Goal: Transaction & Acquisition: Book appointment/travel/reservation

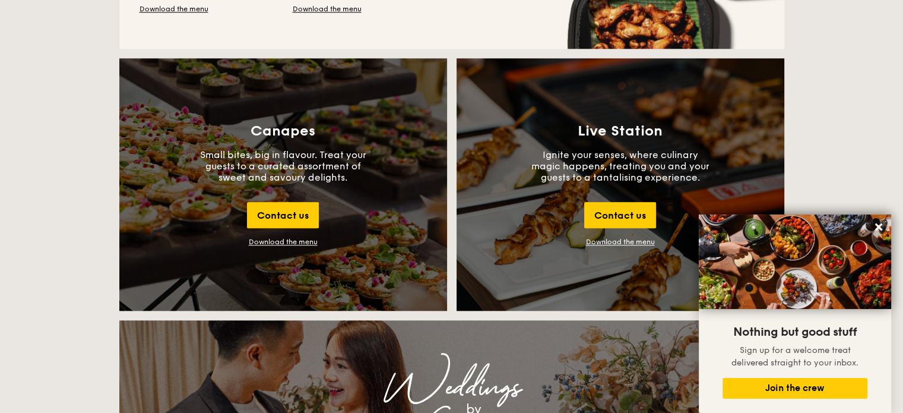
scroll to position [1332, 0]
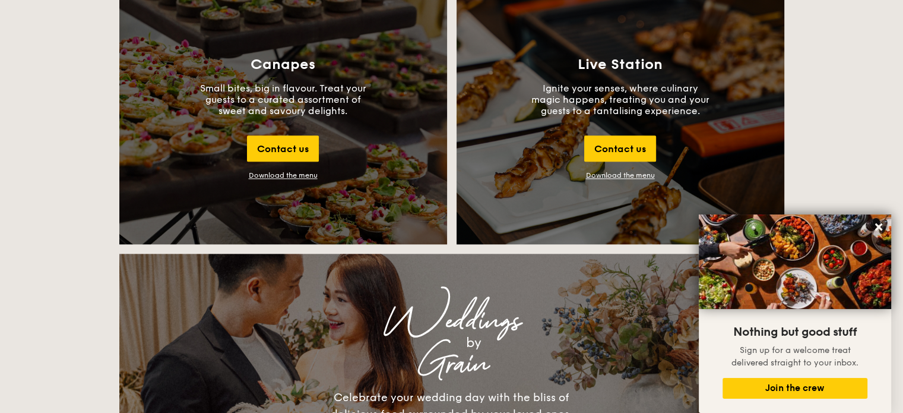
drag, startPoint x: 302, startPoint y: 173, endPoint x: 288, endPoint y: 174, distance: 13.7
click at [288, 174] on div "Download the menu" at bounding box center [283, 175] width 69 height 8
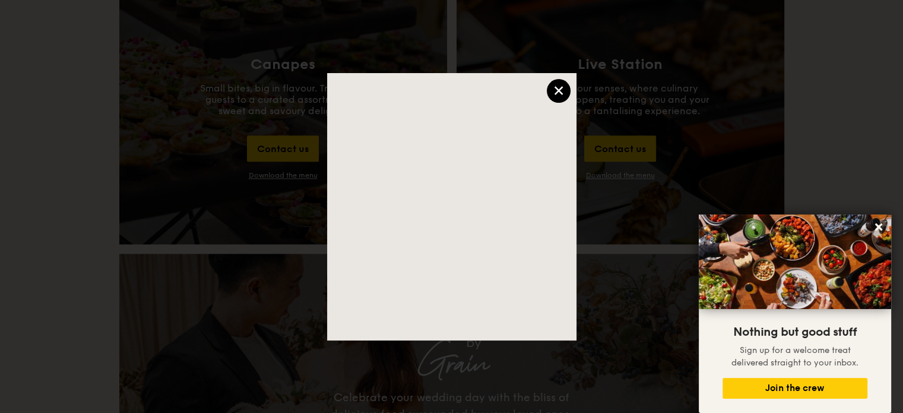
click at [556, 90] on div "×" at bounding box center [559, 91] width 24 height 24
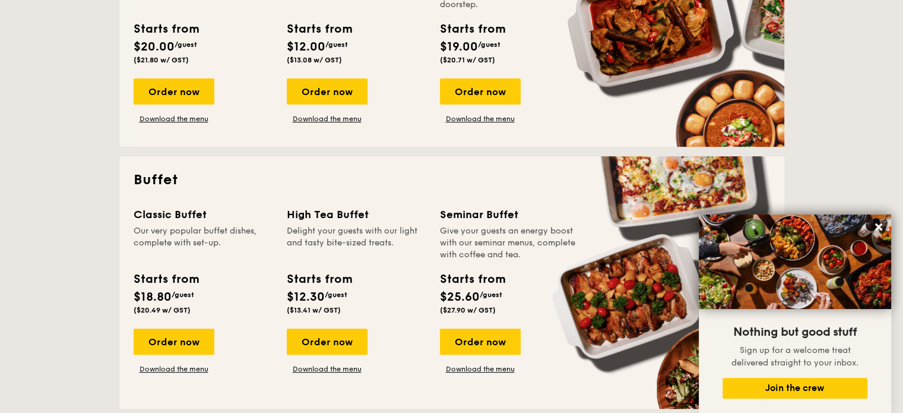
scroll to position [375, 0]
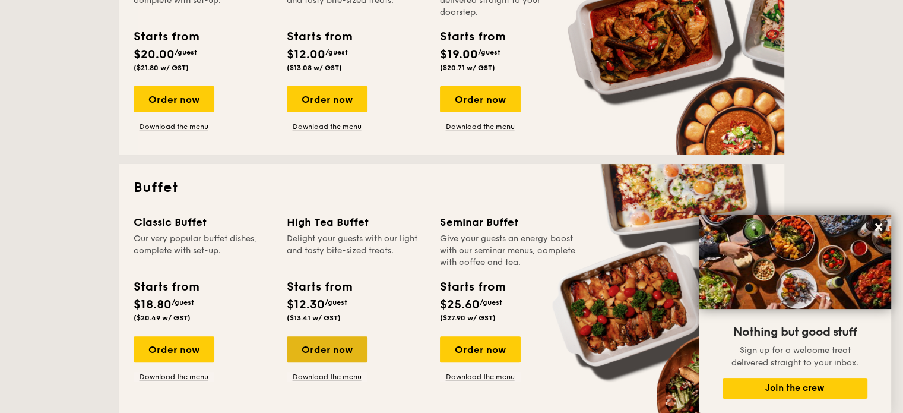
click at [331, 343] on div "Order now" at bounding box center [327, 349] width 81 height 26
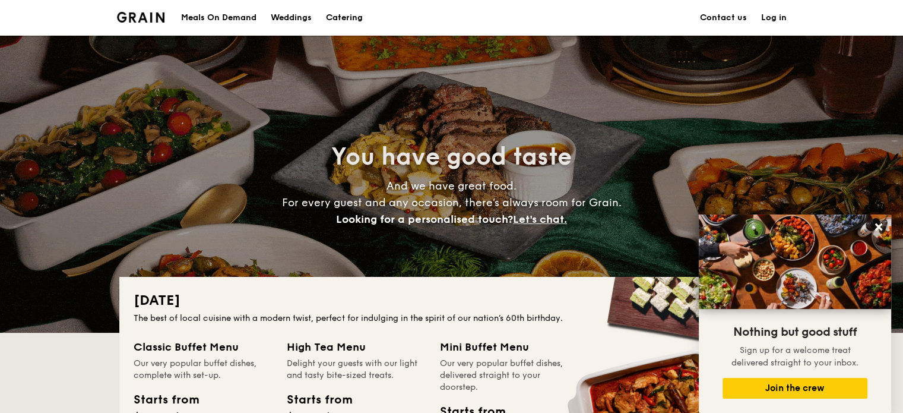
scroll to position [1672, 0]
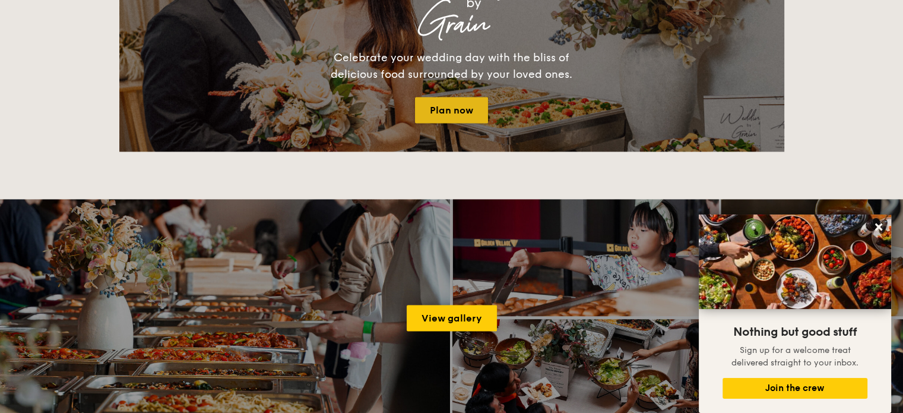
click at [452, 111] on link "Plan now" at bounding box center [451, 110] width 73 height 26
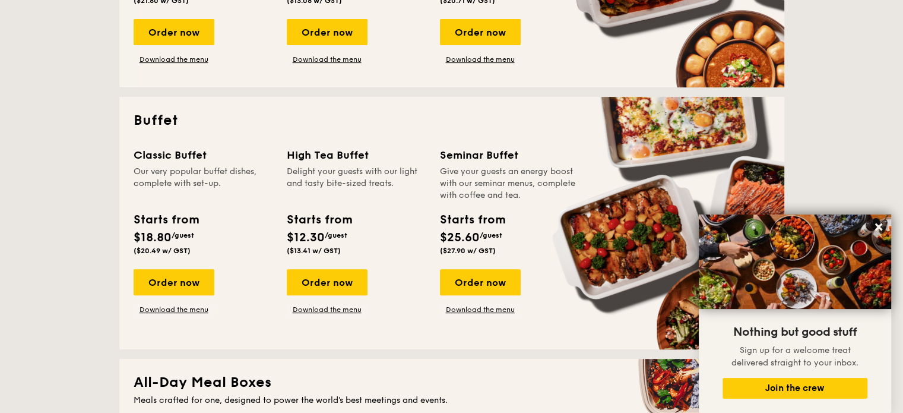
scroll to position [437, 0]
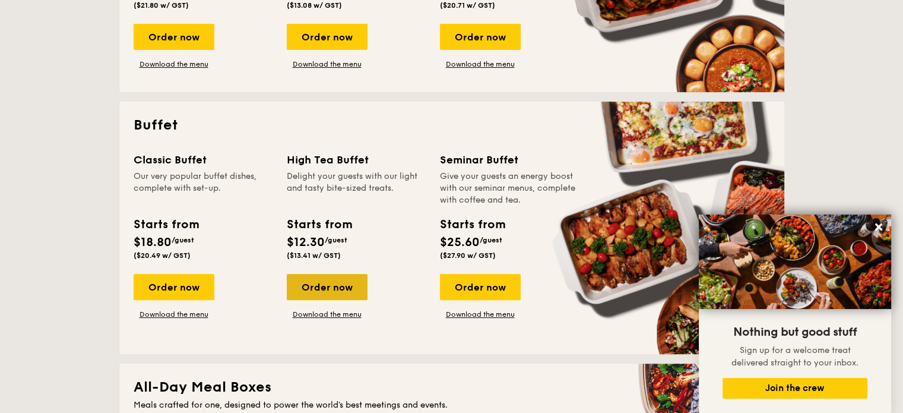
click at [341, 286] on div "Order now" at bounding box center [327, 287] width 81 height 26
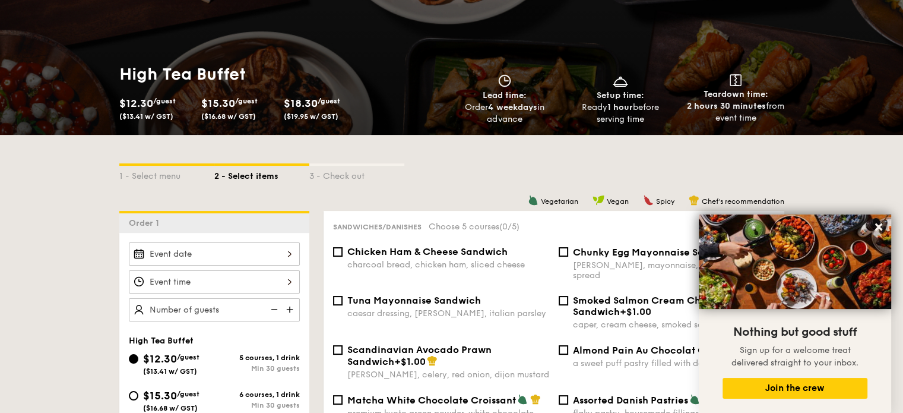
scroll to position [137, 0]
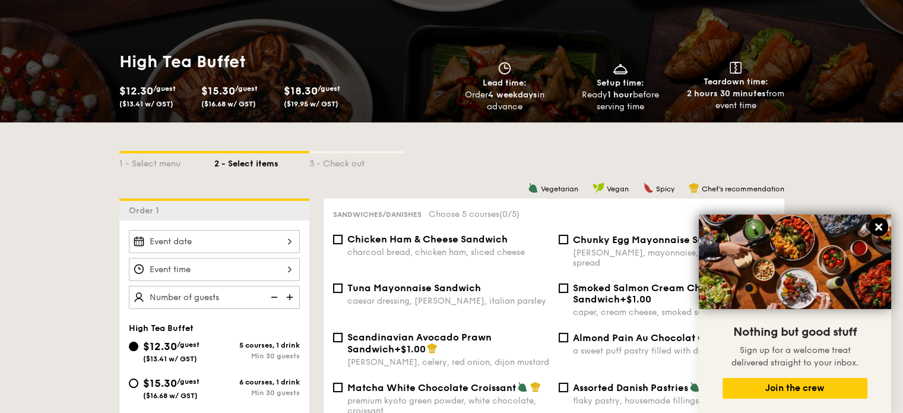
click at [879, 226] on icon at bounding box center [878, 226] width 7 height 7
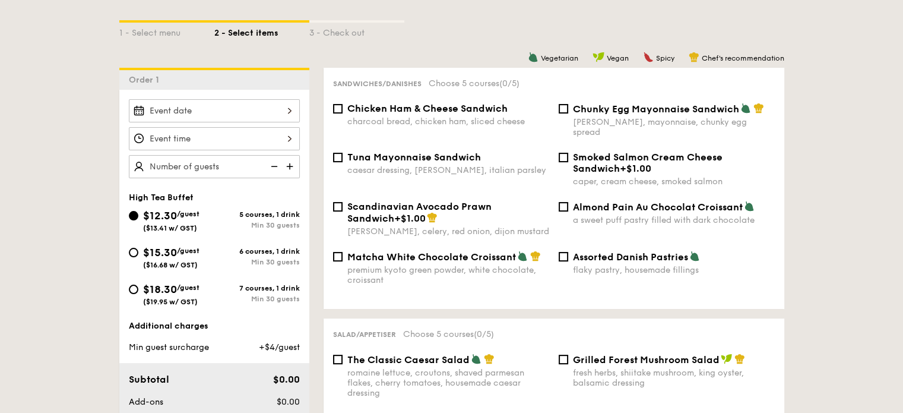
scroll to position [271, 0]
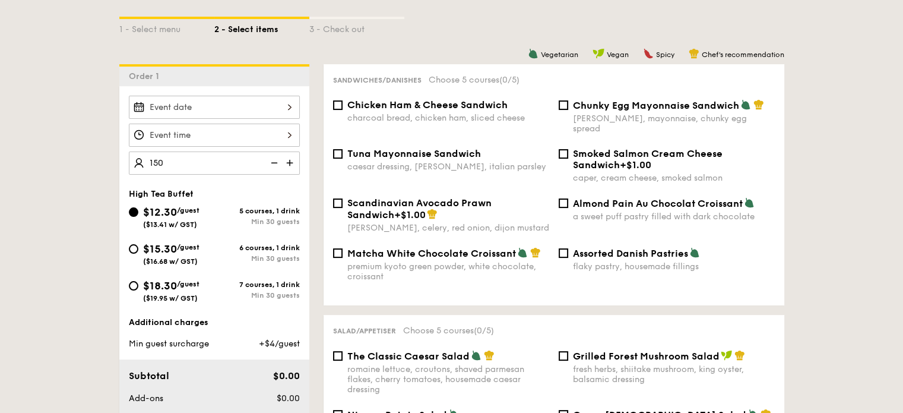
click at [233, 107] on div at bounding box center [214, 107] width 171 height 23
type input "150 guests"
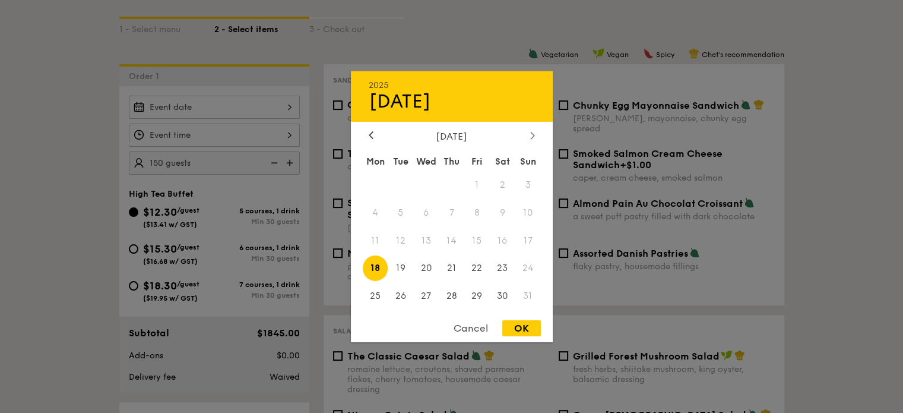
click at [527, 133] on div at bounding box center [532, 135] width 11 height 11
click at [532, 137] on icon at bounding box center [532, 135] width 5 height 8
click at [528, 134] on div at bounding box center [532, 135] width 11 height 11
click at [372, 135] on icon at bounding box center [371, 135] width 5 height 8
click at [504, 182] on span "4" at bounding box center [503, 185] width 26 height 26
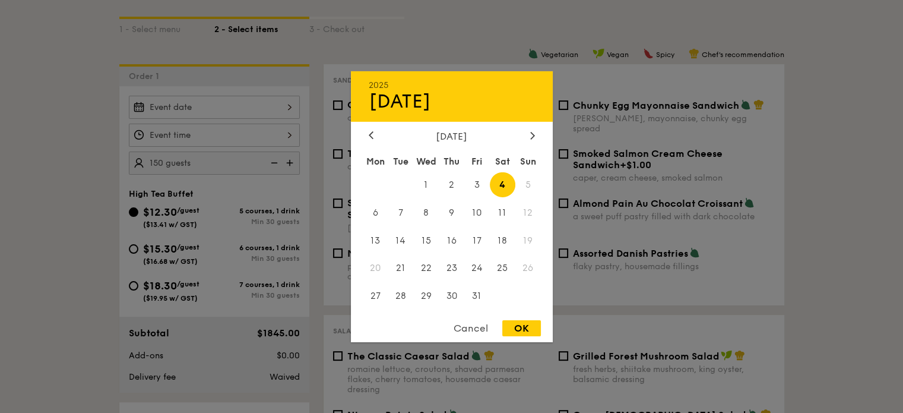
click at [525, 328] on div "OK" at bounding box center [521, 328] width 39 height 16
type input "Oct 04, 2025"
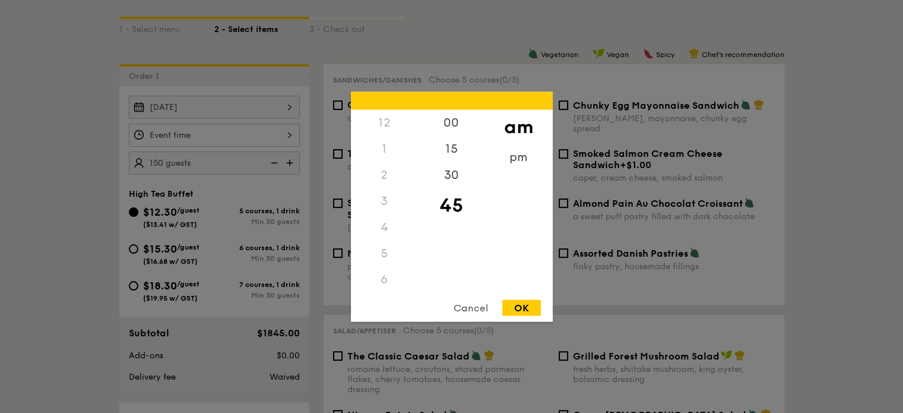
click at [249, 137] on div "12 1 2 3 4 5 6 7 8 9 10 11 00 15 30 45 am pm Cancel OK" at bounding box center [214, 134] width 171 height 23
click at [386, 285] on div "11" at bounding box center [384, 291] width 67 height 34
click at [456, 122] on div "00" at bounding box center [451, 126] width 67 height 34
click at [515, 309] on div "OK" at bounding box center [521, 307] width 39 height 16
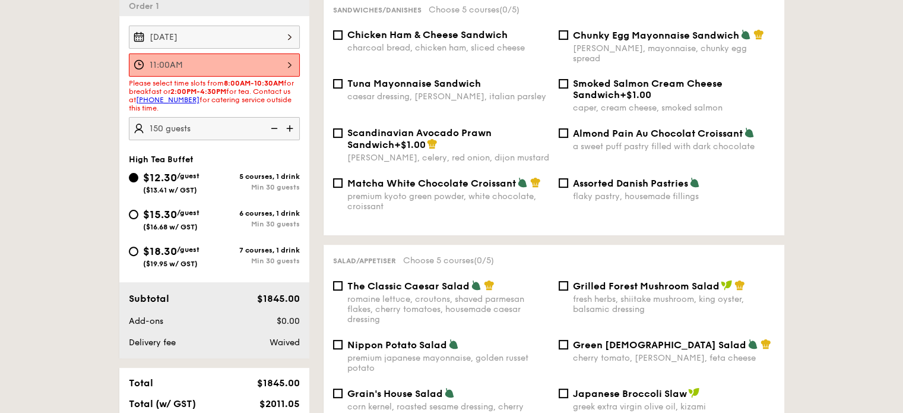
scroll to position [335, 0]
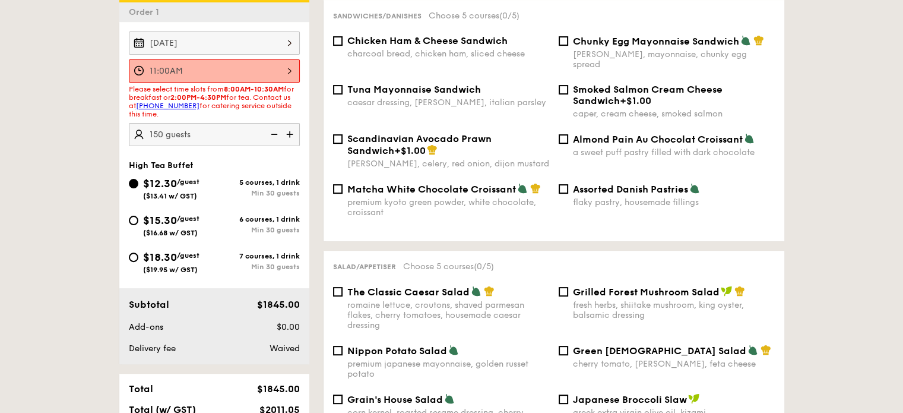
click at [289, 70] on div "11:00AM" at bounding box center [214, 70] width 171 height 23
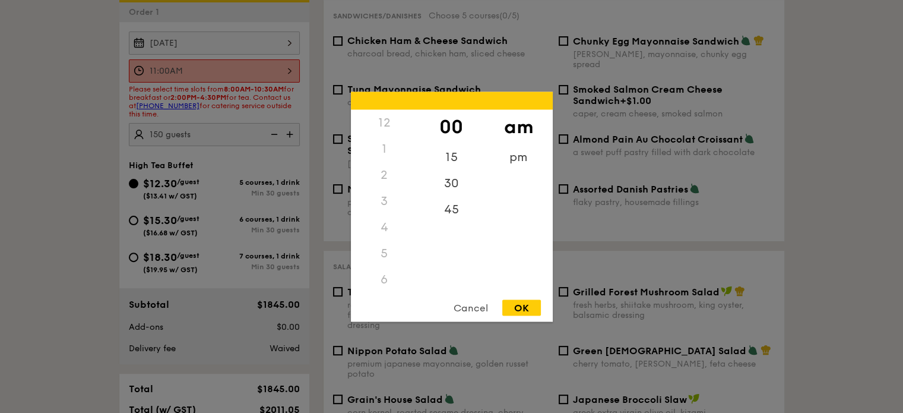
scroll to position [141, 0]
click at [388, 241] on div "10" at bounding box center [384, 247] width 67 height 34
click at [461, 180] on div "30" at bounding box center [451, 187] width 67 height 34
click at [524, 310] on div "OK" at bounding box center [521, 307] width 39 height 16
type input "10:30AM"
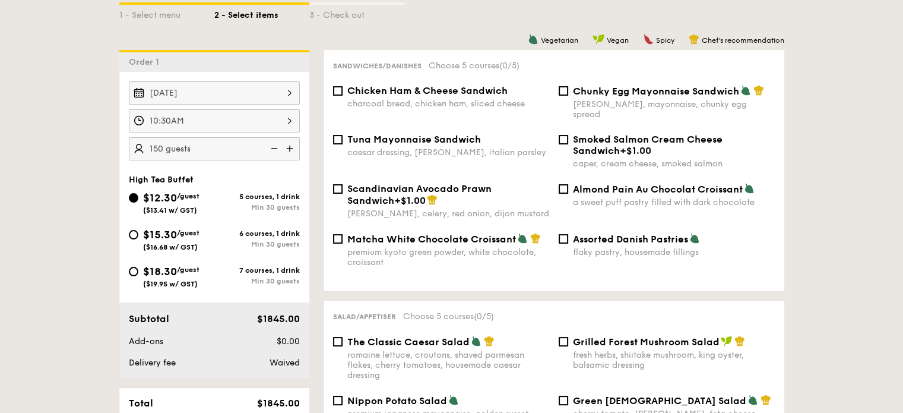
scroll to position [278, 0]
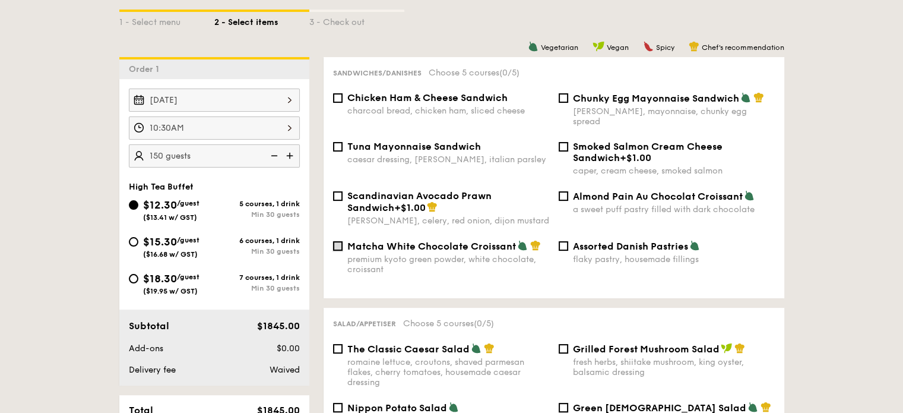
click at [337, 241] on input "Matcha White Chocolate Croissant premium kyoto green powder, white chocolate, c…" at bounding box center [337, 245] width 9 height 9
checkbox input "true"
click at [335, 142] on input "Tuna Mayonnaise Sandwich caesar dressing, gherkin, italian parsley" at bounding box center [337, 146] width 9 height 9
checkbox input "false"
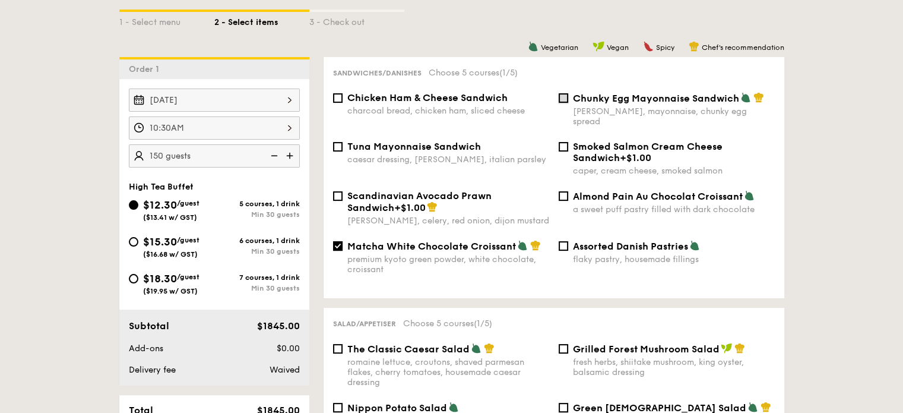
click at [565, 98] on input "Chunky Egg Mayonnaise Sandwich dijon mustard, mayonnaise, chunky egg spread" at bounding box center [563, 97] width 9 height 9
checkbox input "true"
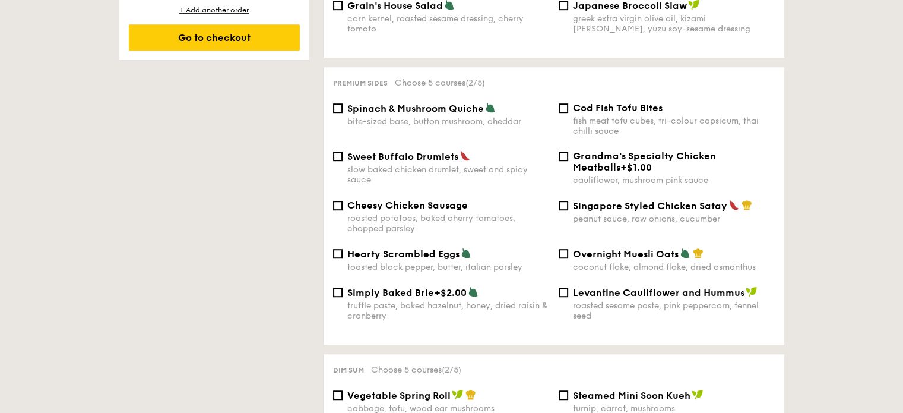
scroll to position [734, 0]
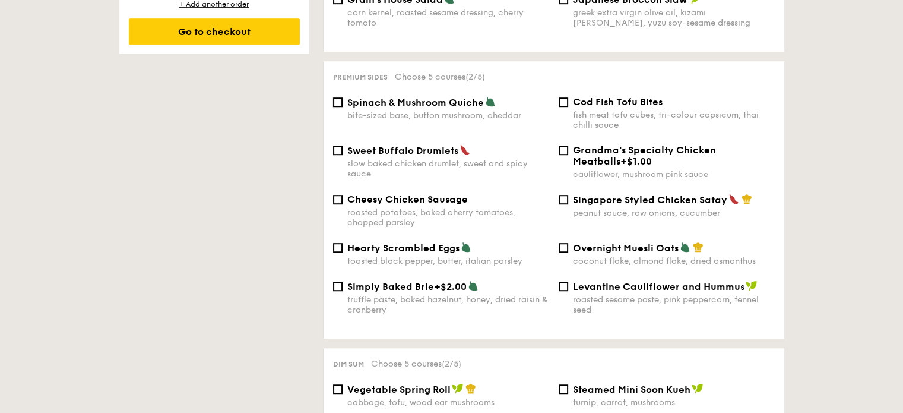
click at [342, 100] on input "Spinach & Mushroom Quiche bite-sized base, button mushroom, cheddar" at bounding box center [337, 101] width 9 height 9
checkbox input "true"
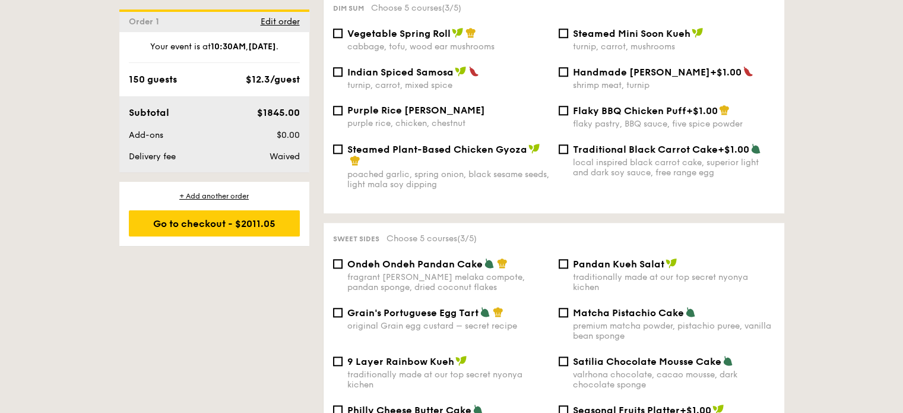
scroll to position [1092, 0]
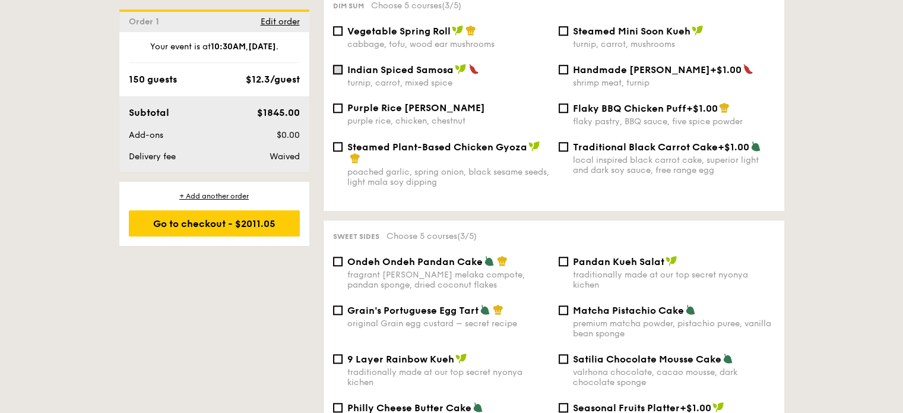
click at [338, 71] on input "Indian Spiced Samosa turnip, carrot, mixed spice" at bounding box center [337, 69] width 9 height 9
checkbox input "true"
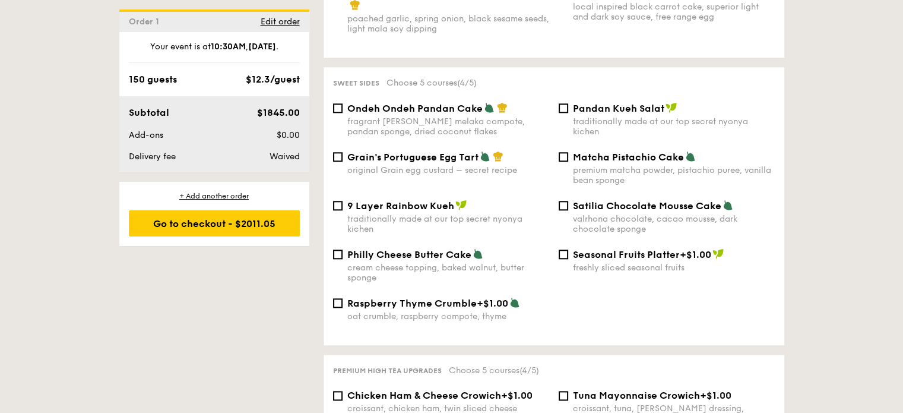
scroll to position [1258, 0]
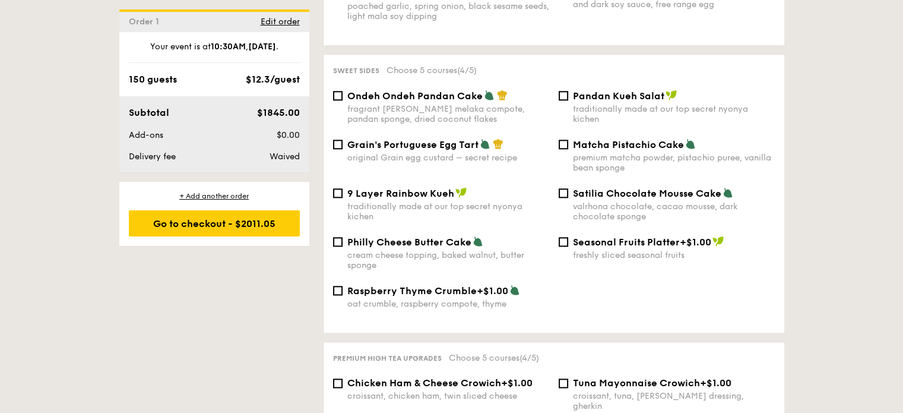
click at [332, 148] on div "Grain's Portuguese Egg Tart original Grain egg custard – secret recipe" at bounding box center [441, 150] width 226 height 24
click at [342, 148] on input "Grain's Portuguese Egg Tart original Grain egg custard – secret recipe" at bounding box center [337, 143] width 9 height 9
checkbox input "true"
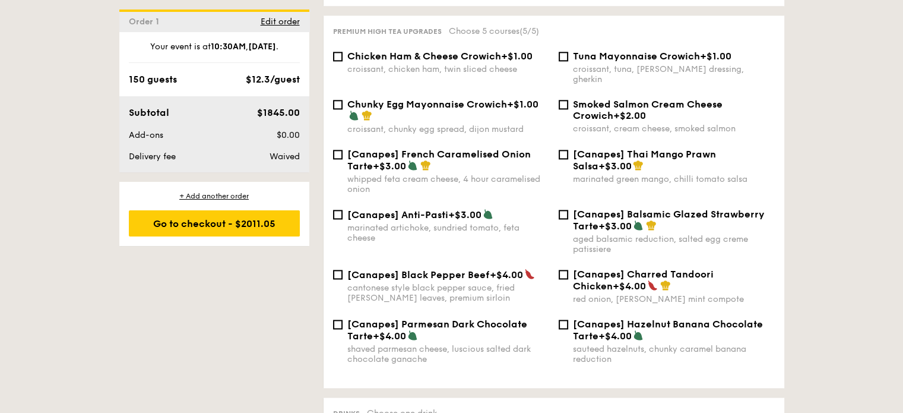
scroll to position [1591, 0]
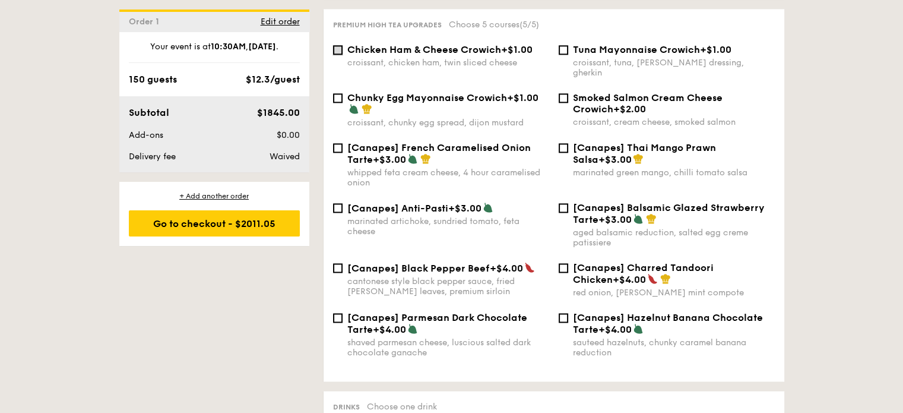
click at [335, 53] on input "Chicken Ham & Cheese Crowich +$1.00 croissant, chicken ham, twin sliced cheese" at bounding box center [337, 49] width 9 height 9
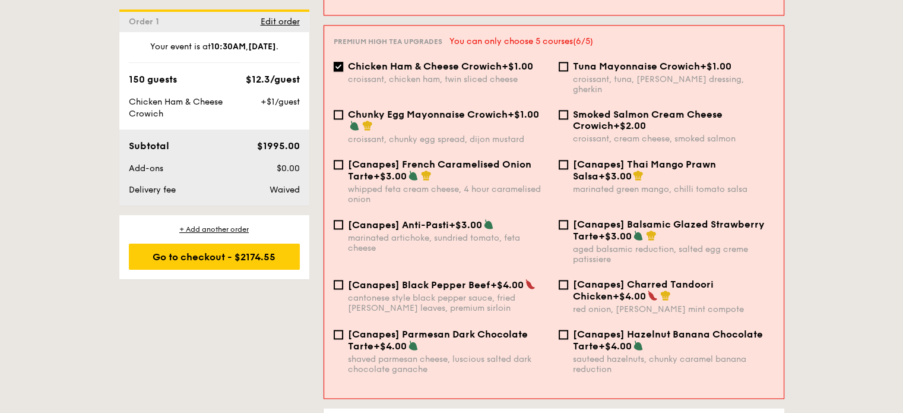
scroll to position [1595, 0]
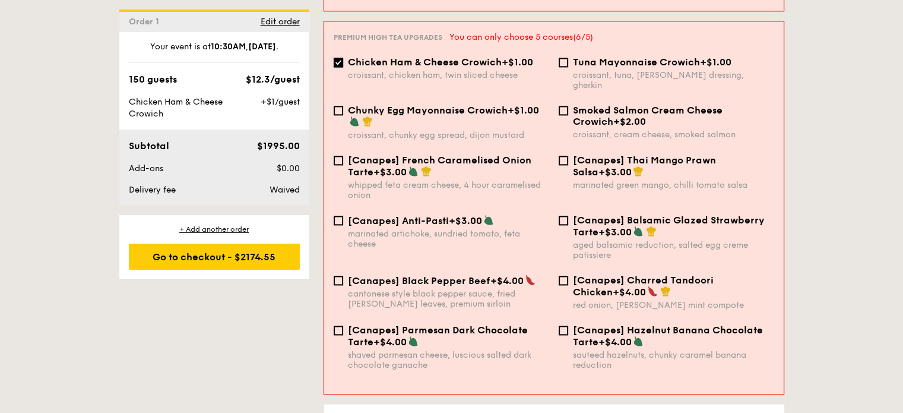
click at [340, 58] on input "Chicken Ham & Cheese Crowich +$1.00 croissant, chicken ham, twin sliced cheese" at bounding box center [338, 62] width 9 height 9
checkbox input "false"
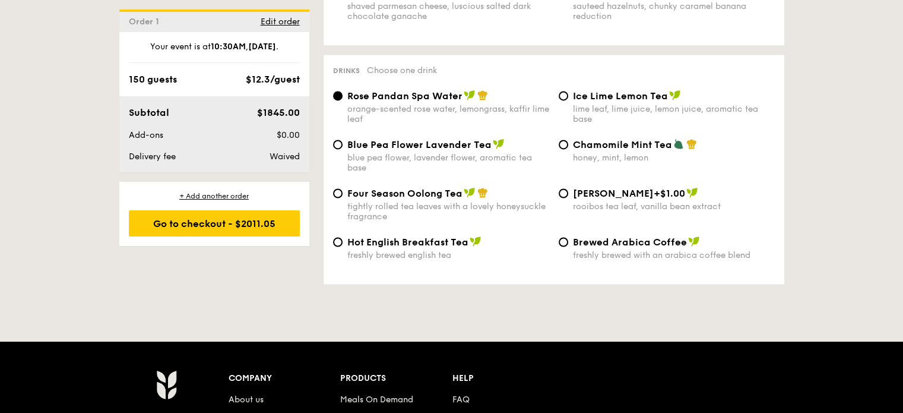
scroll to position [1936, 0]
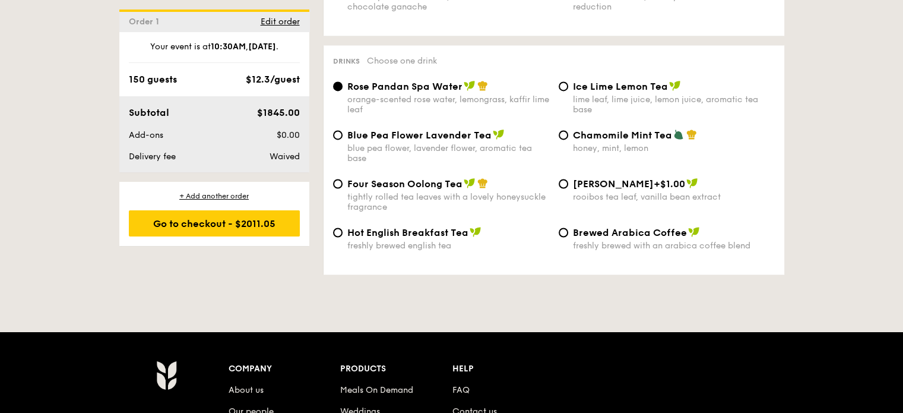
click at [569, 86] on div "Ice Lime Lemon Tea lime leaf, lime juice, lemon juice, aromatic tea base" at bounding box center [667, 97] width 226 height 34
click at [563, 87] on input "Ice Lime Lemon Tea lime leaf, lime juice, lemon juice, aromatic tea base" at bounding box center [563, 85] width 9 height 9
radio input "true"
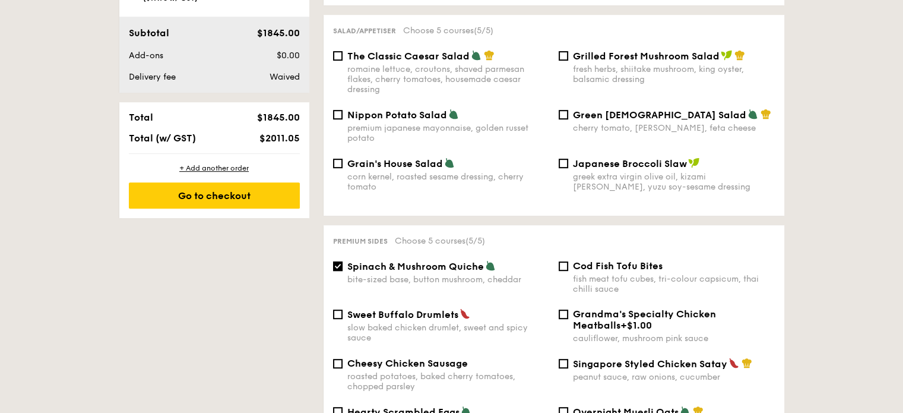
scroll to position [0, 0]
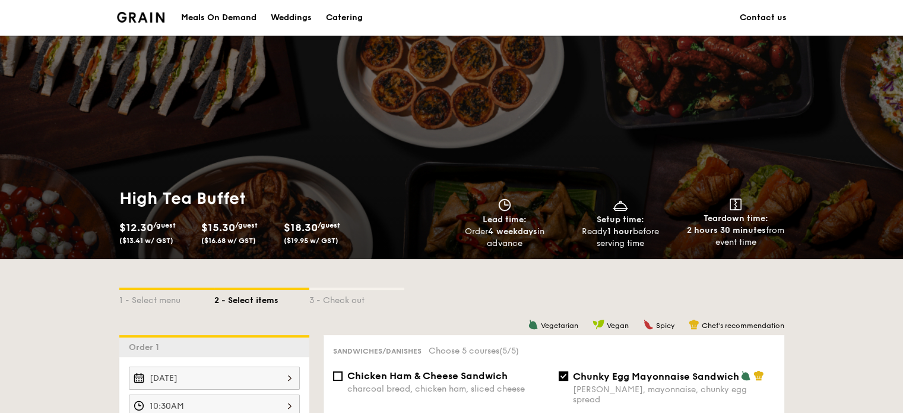
drag, startPoint x: 895, startPoint y: 72, endPoint x: 898, endPoint y: 87, distance: 15.0
click at [897, 83] on div "High Tea Buffet $12.30 /guest ($13.41 w/ GST) $15.30 /guest ($16.68 w/ GST) $18…" at bounding box center [451, 147] width 903 height 223
drag, startPoint x: 898, startPoint y: 87, endPoint x: 889, endPoint y: 179, distance: 92.4
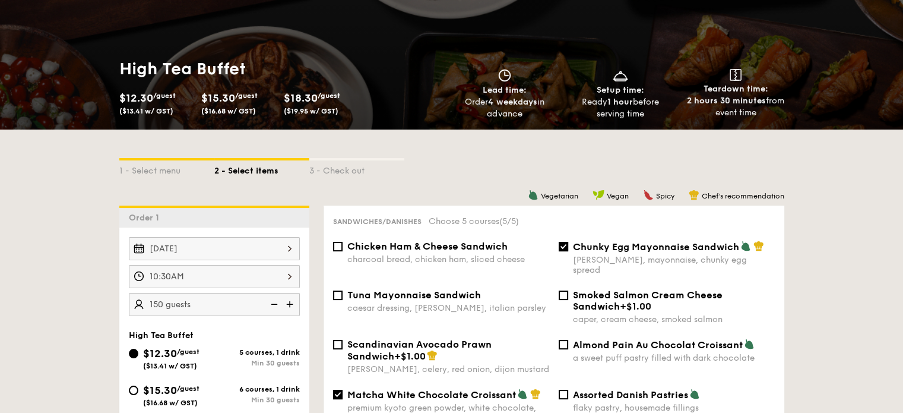
scroll to position [158, 0]
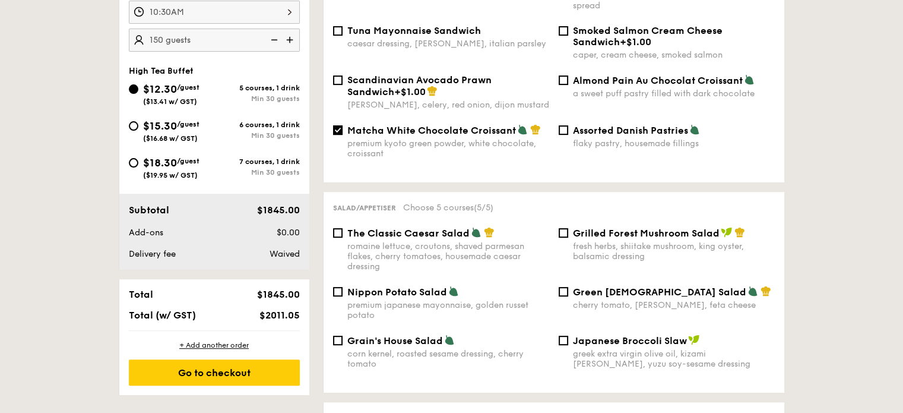
scroll to position [0, 0]
